Goal: Task Accomplishment & Management: Use online tool/utility

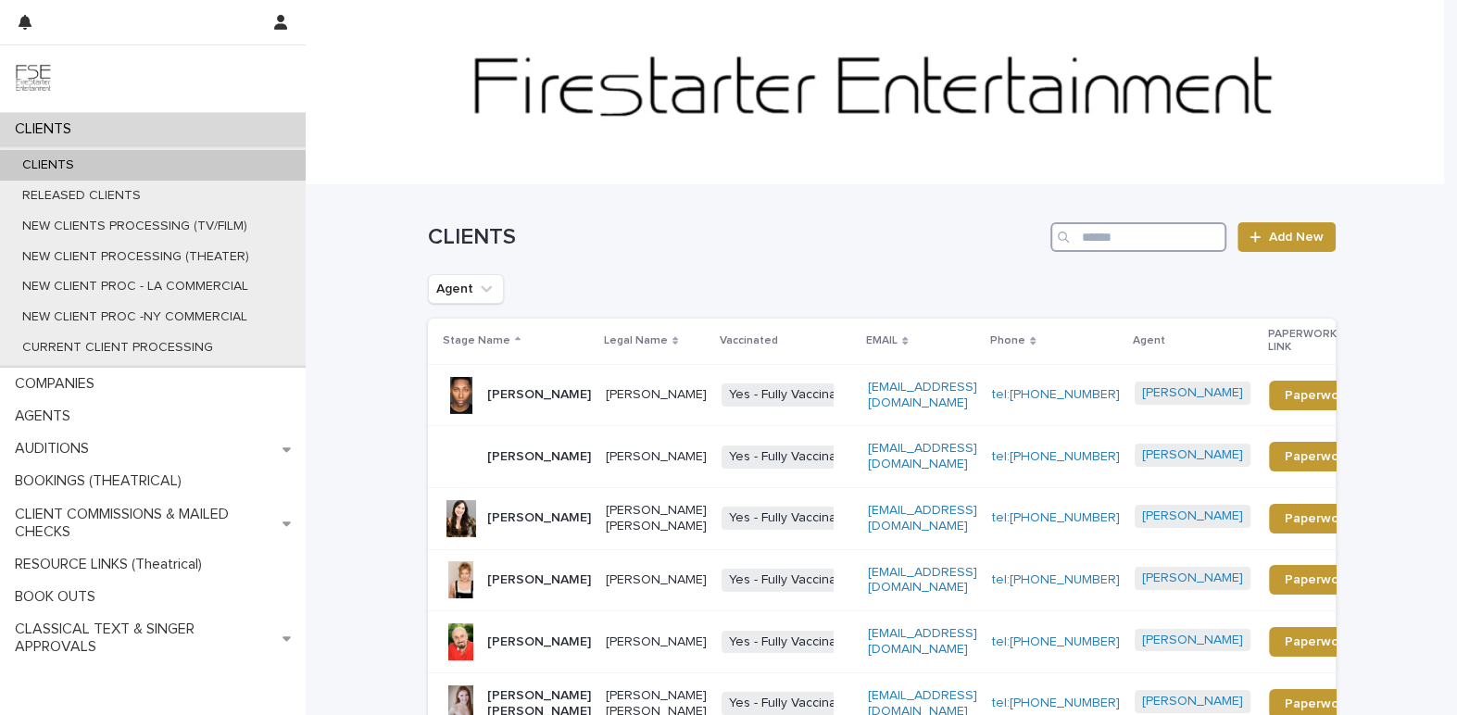
click at [1137, 241] on input "Search" at bounding box center [1138, 237] width 176 height 30
paste input "**********"
type input "**********"
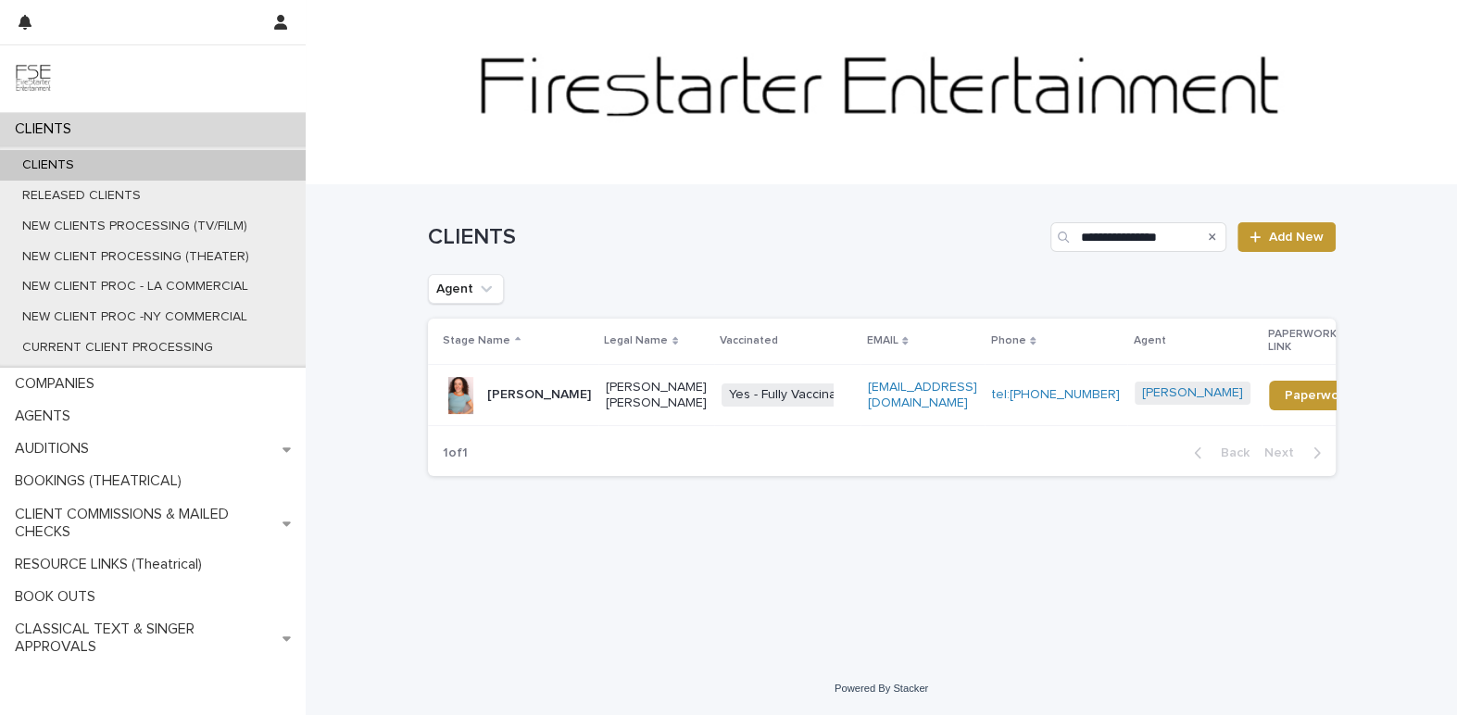
click at [542, 403] on p "Megan Castellane" at bounding box center [539, 395] width 104 height 16
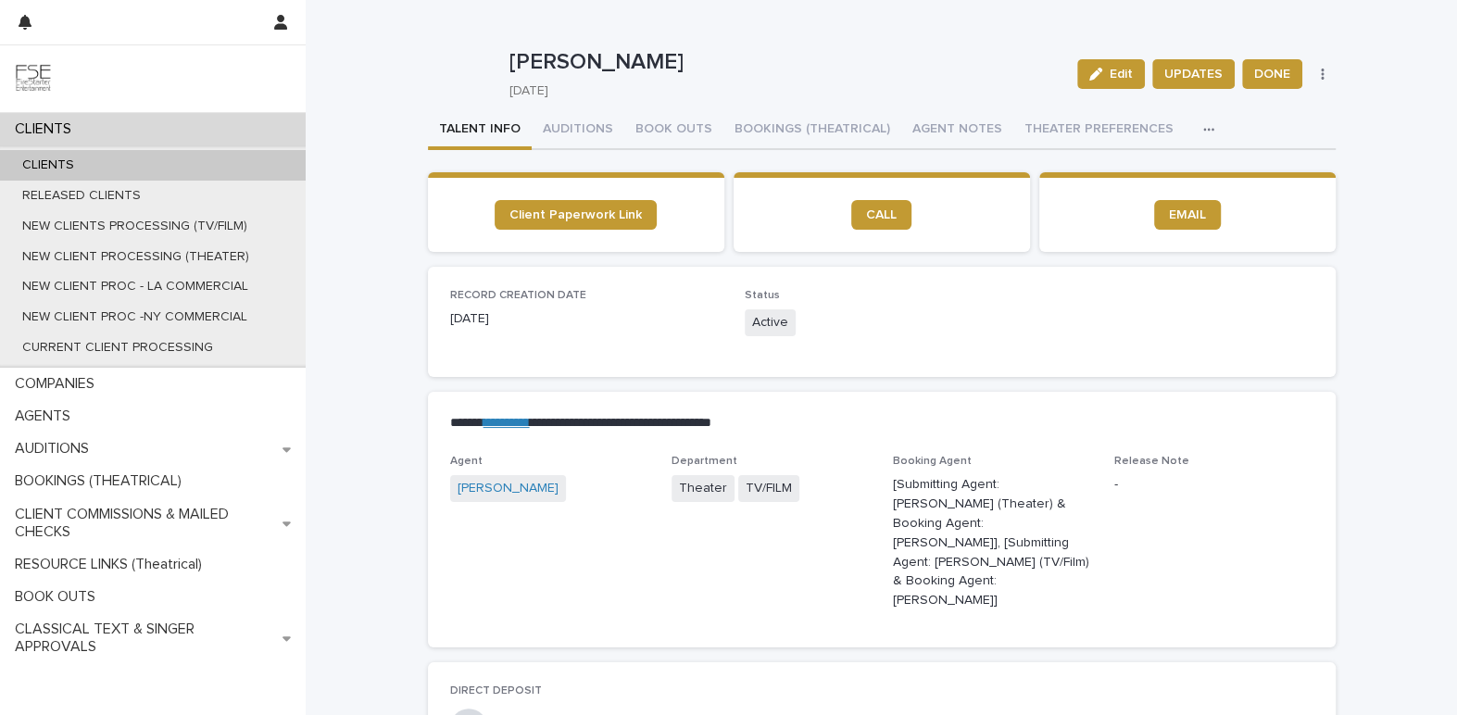
click at [1327, 76] on button "button" at bounding box center [1323, 74] width 26 height 13
click at [1322, 75] on button "button" at bounding box center [1323, 74] width 26 height 13
click at [1321, 79] on icon "button" at bounding box center [1323, 74] width 4 height 13
click at [1321, 73] on icon "button" at bounding box center [1322, 74] width 3 height 11
click at [1311, 78] on button "button" at bounding box center [1323, 74] width 26 height 13
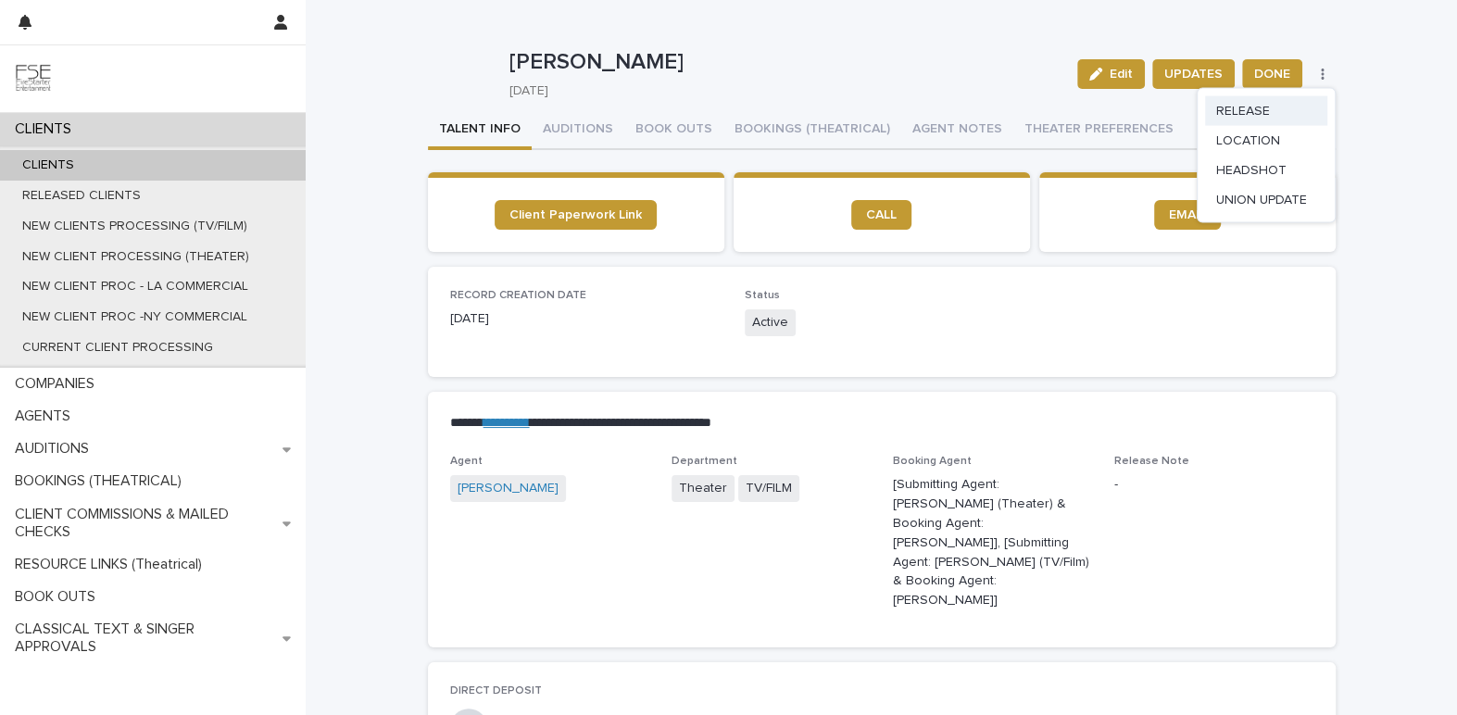
click at [1249, 110] on span "RELEASE" at bounding box center [1243, 111] width 54 height 19
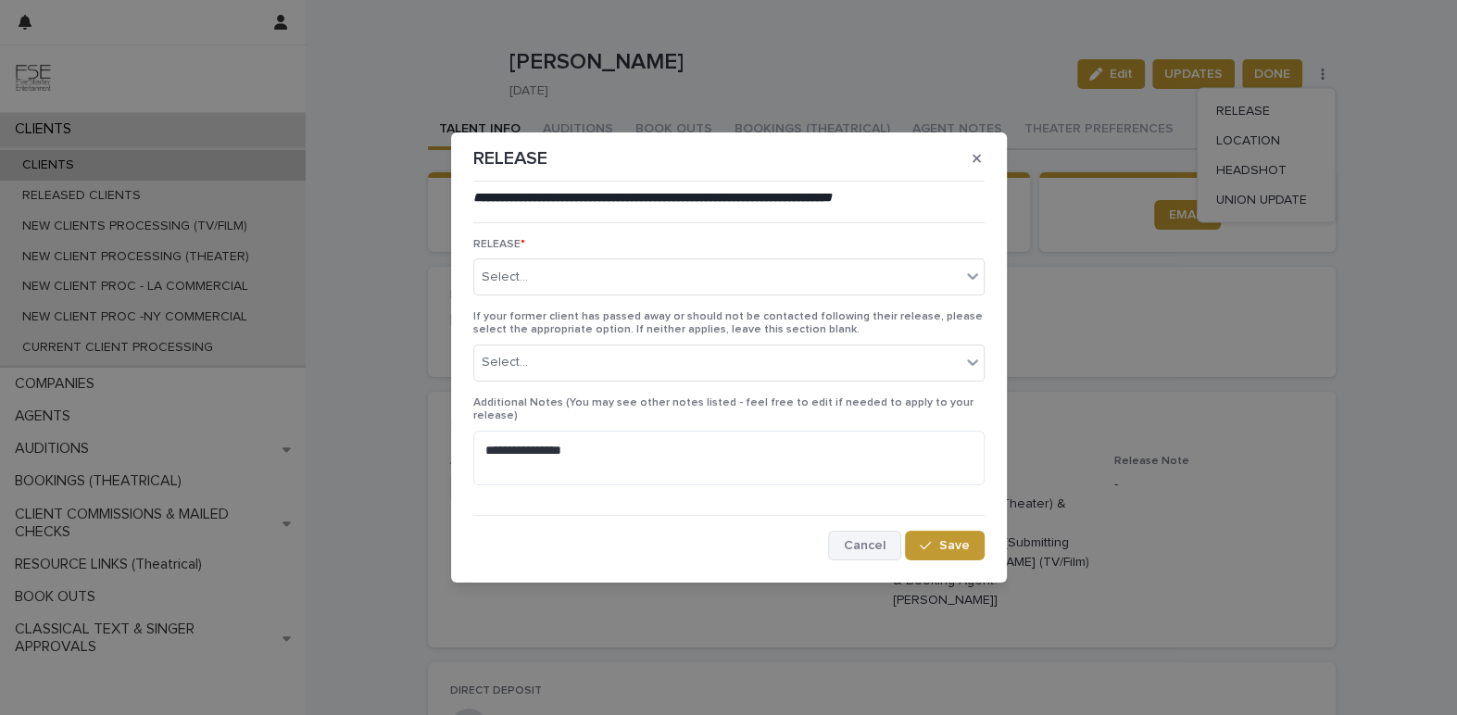
click at [853, 545] on span "Cancel" at bounding box center [865, 545] width 42 height 13
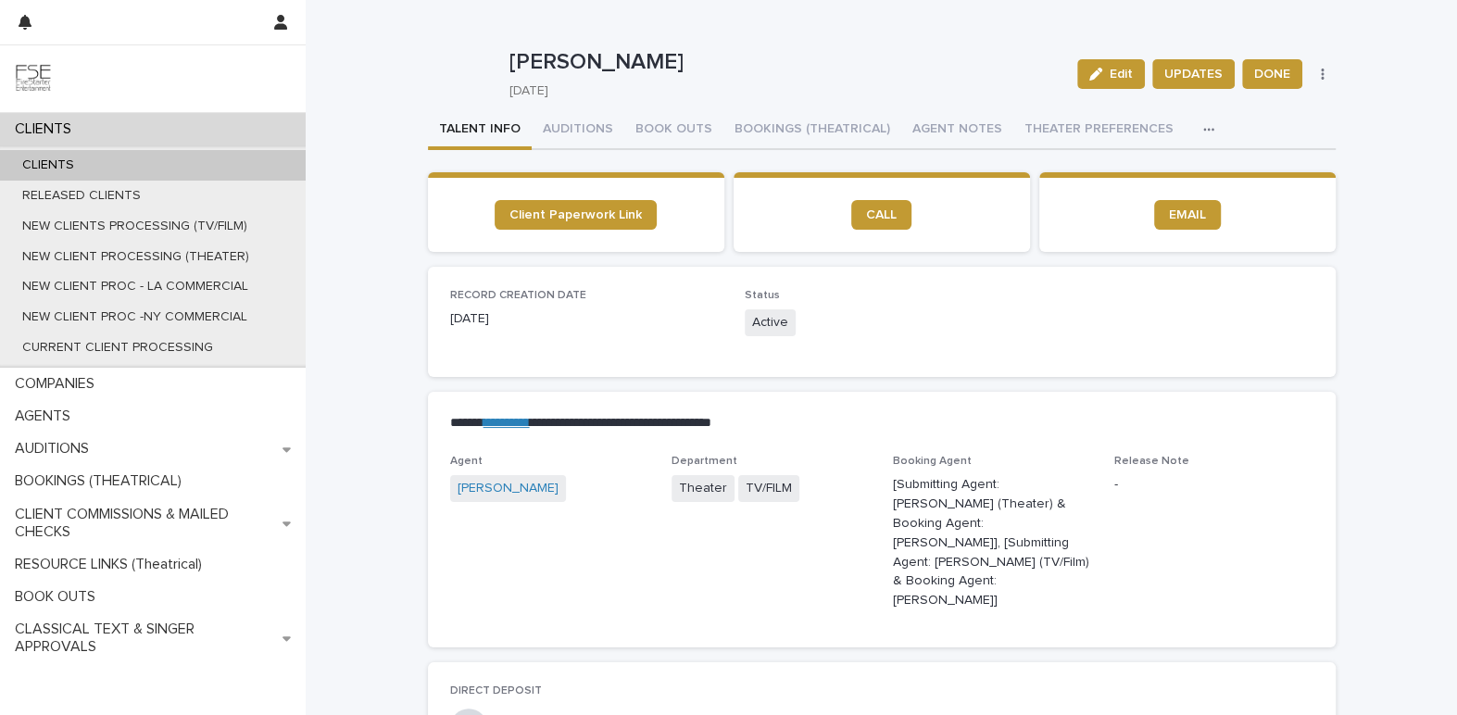
click at [1321, 68] on icon "button" at bounding box center [1323, 74] width 4 height 13
click at [1225, 113] on span "RELEASE" at bounding box center [1243, 111] width 54 height 19
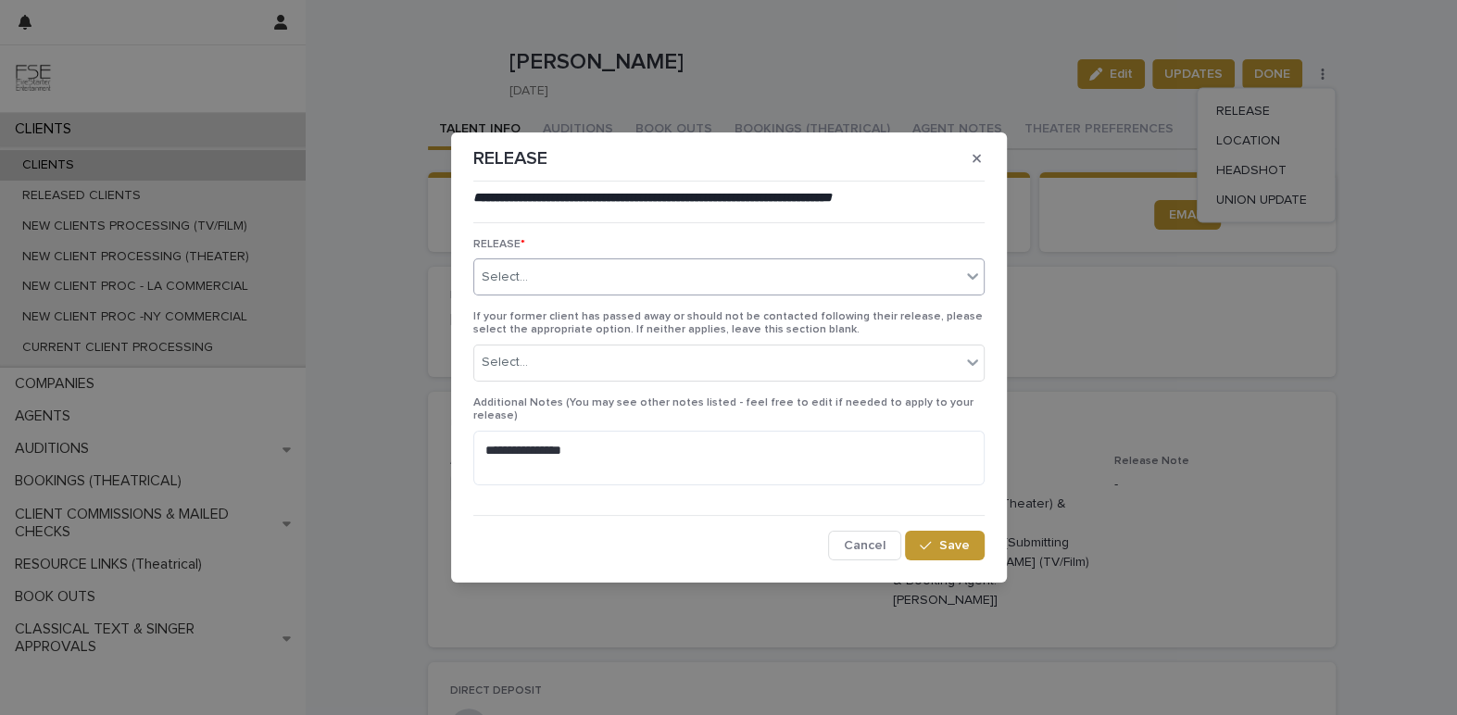
click at [585, 279] on div "Select..." at bounding box center [717, 277] width 486 height 31
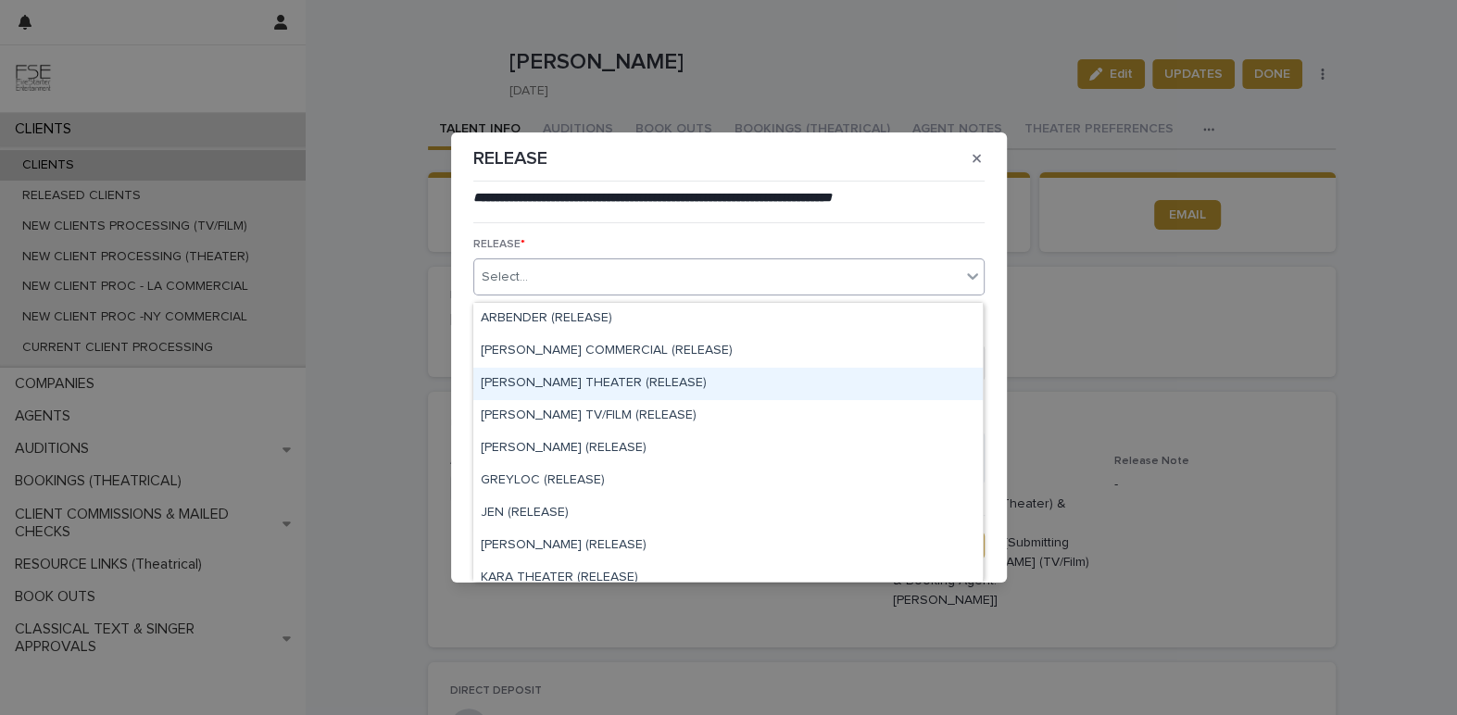
click at [581, 394] on div "CHONDRA THEATER (RELEASE)" at bounding box center [727, 384] width 509 height 32
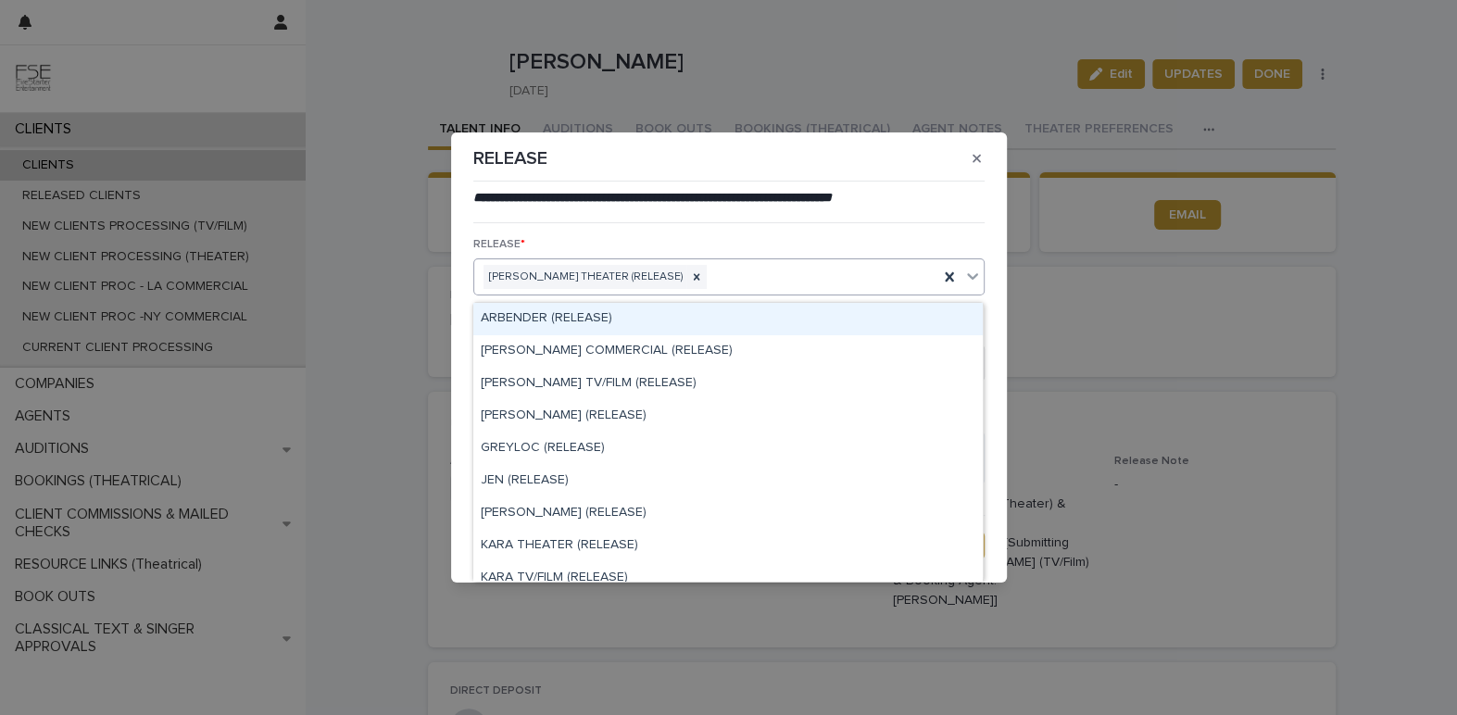
click at [708, 285] on div "CHONDRA THEATER (RELEASE)" at bounding box center [706, 277] width 464 height 32
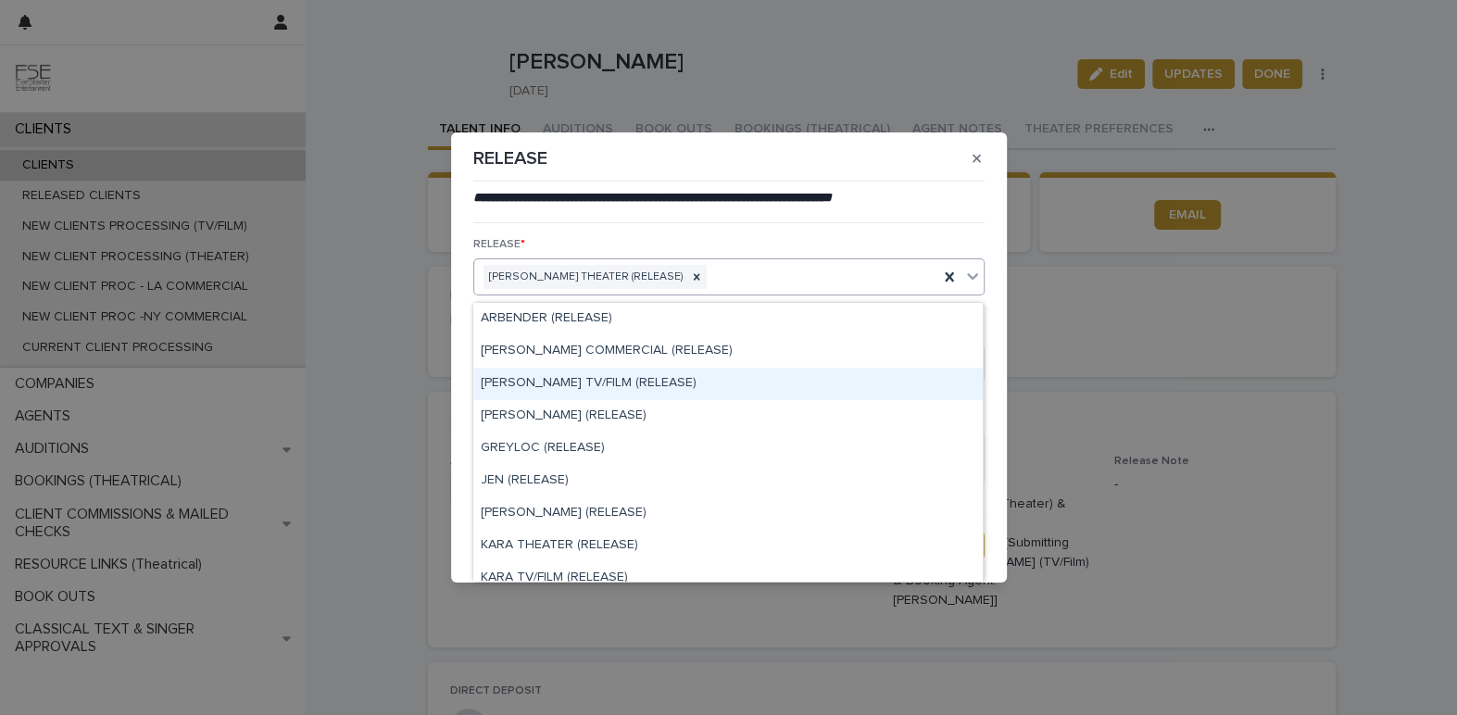
click at [597, 388] on div "CHONDRA TV/FILM (RELEASE)" at bounding box center [727, 384] width 509 height 32
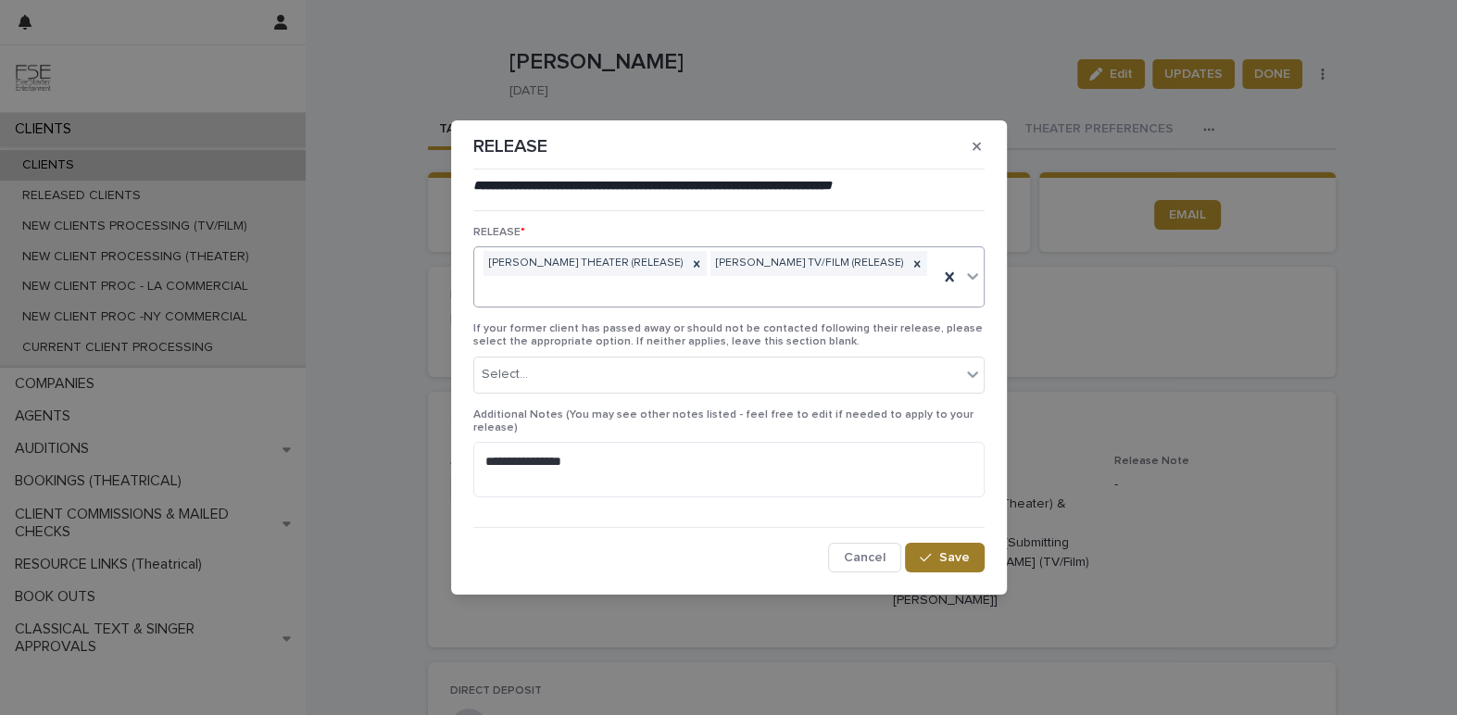
click at [949, 551] on span "Save" at bounding box center [954, 557] width 31 height 13
